Goal: Information Seeking & Learning: Compare options

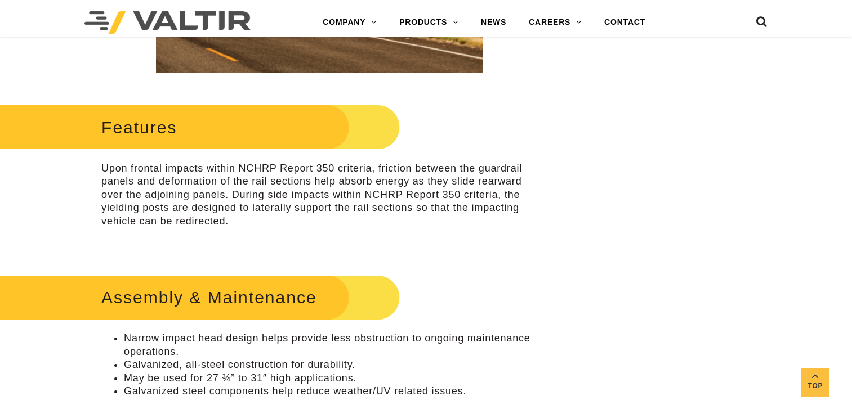
scroll to position [506, 0]
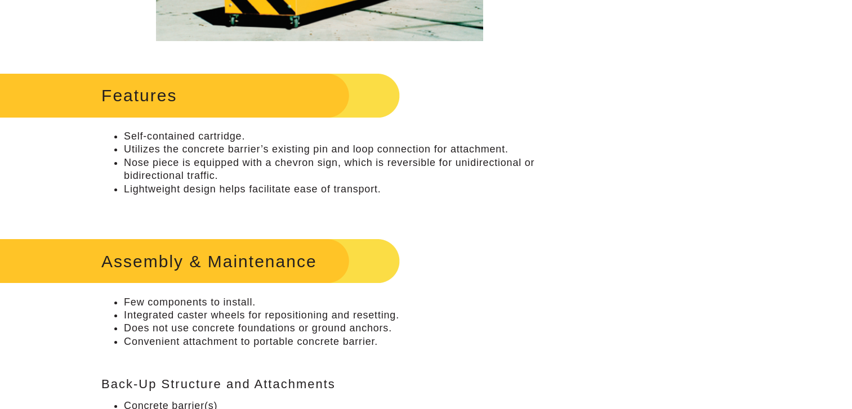
scroll to position [112, 0]
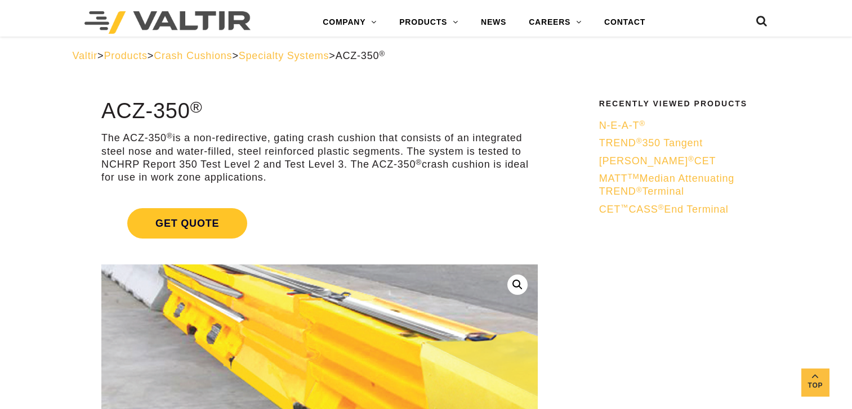
scroll to position [225, 0]
